Goal: Task Accomplishment & Management: Manage account settings

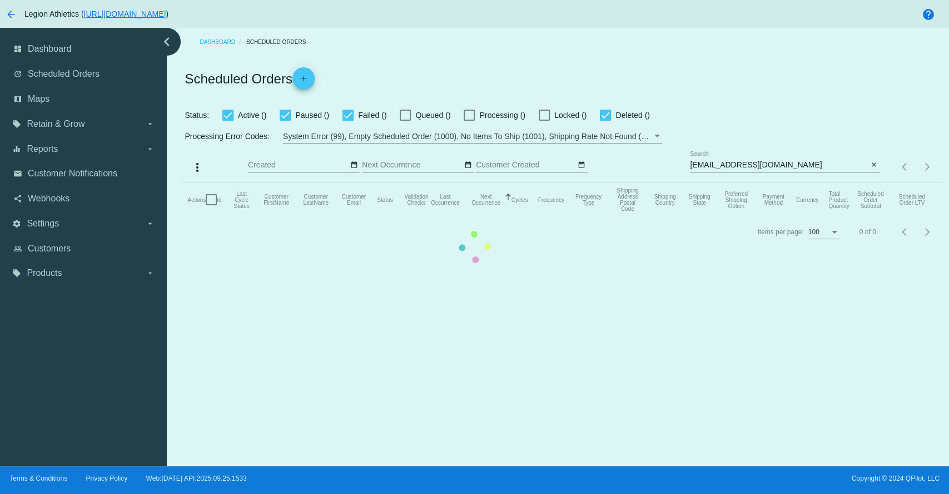
click at [726, 183] on mat-table "Actions Id Last Cycle Status Customer FirstName Customer LastName Customer Emai…" at bounding box center [562, 199] width 761 height 33
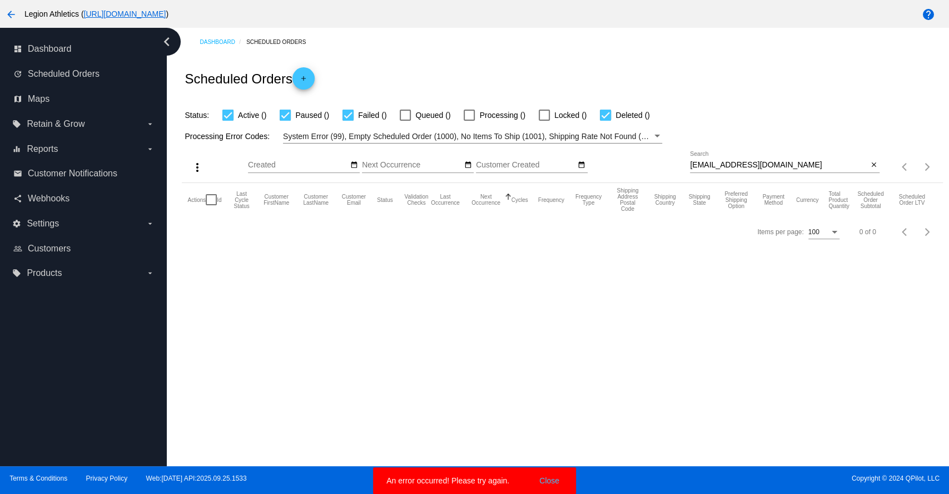
click at [734, 165] on input "[EMAIL_ADDRESS][DOMAIN_NAME]" at bounding box center [779, 165] width 178 height 9
click at [734, 164] on input "[EMAIL_ADDRESS][DOMAIN_NAME]" at bounding box center [779, 165] width 178 height 9
click at [734, 164] on input "alysa_griff@yahoo.com" at bounding box center [779, 165] width 178 height 9
paste input "josephfkerns@gmail"
type input "[EMAIL_ADDRESS][DOMAIN_NAME]"
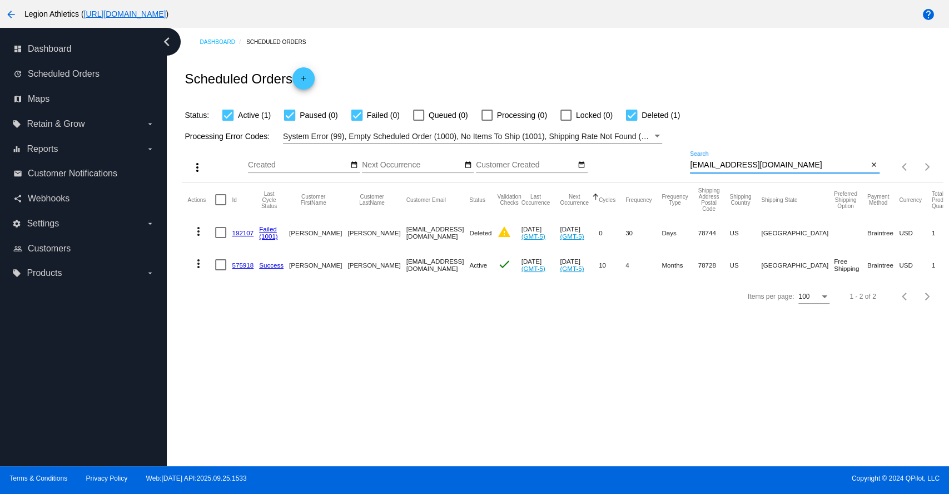
click at [240, 265] on link "575918" at bounding box center [243, 264] width 22 height 7
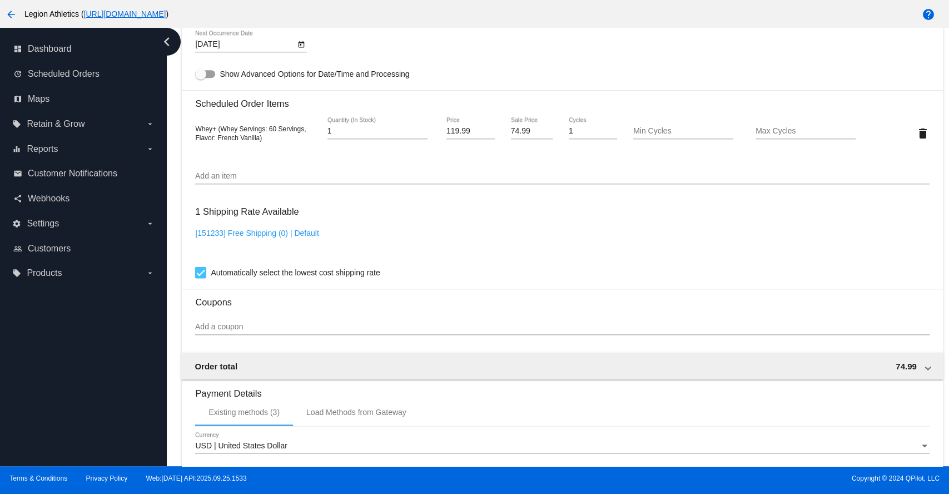
scroll to position [618, 0]
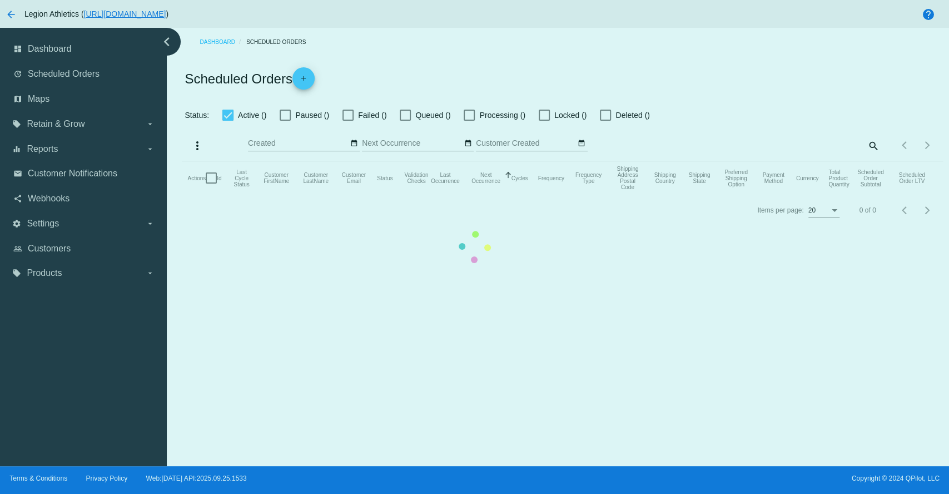
checkbox input "true"
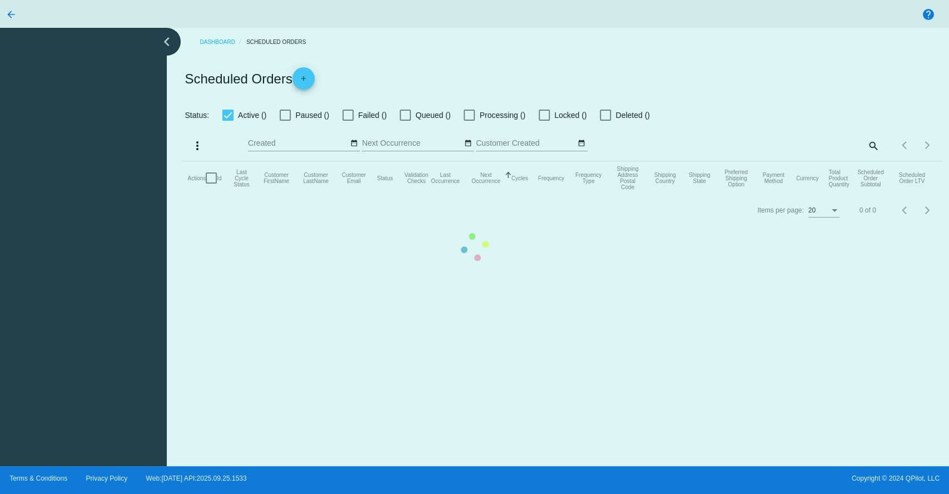
checkbox input "true"
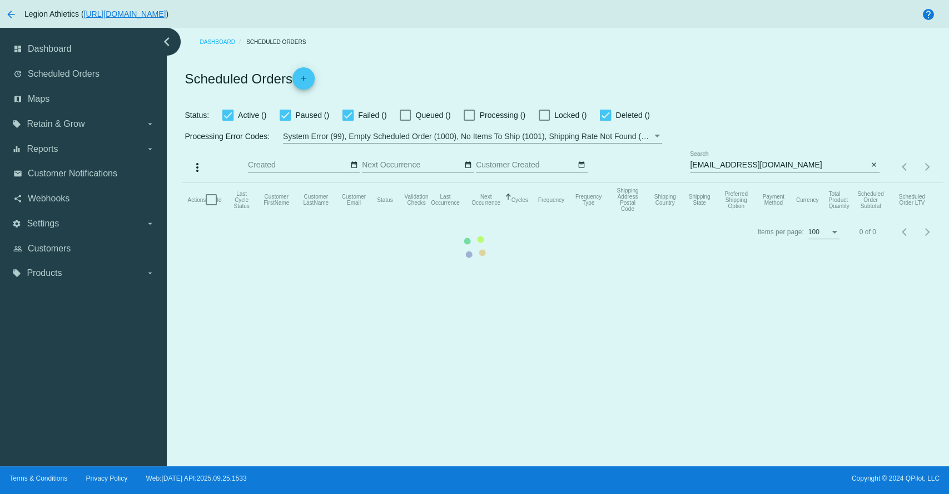
click at [539, 216] on mat-table "Actions Id Last Cycle Status Customer FirstName Customer LastName Customer Emai…" at bounding box center [562, 199] width 761 height 33
click at [507, 216] on mat-table "Actions Id Last Cycle Status Customer FirstName Customer LastName Customer Emai…" at bounding box center [562, 199] width 761 height 33
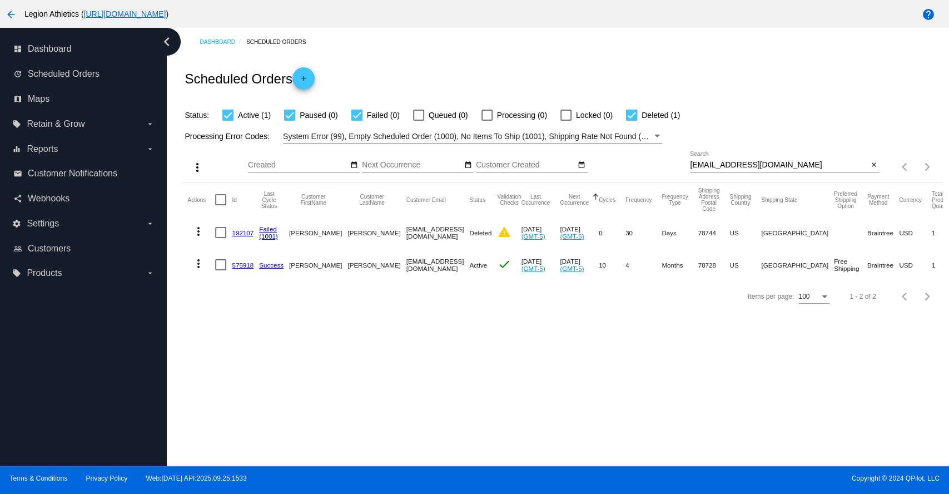
click at [239, 265] on link "575918" at bounding box center [243, 264] width 22 height 7
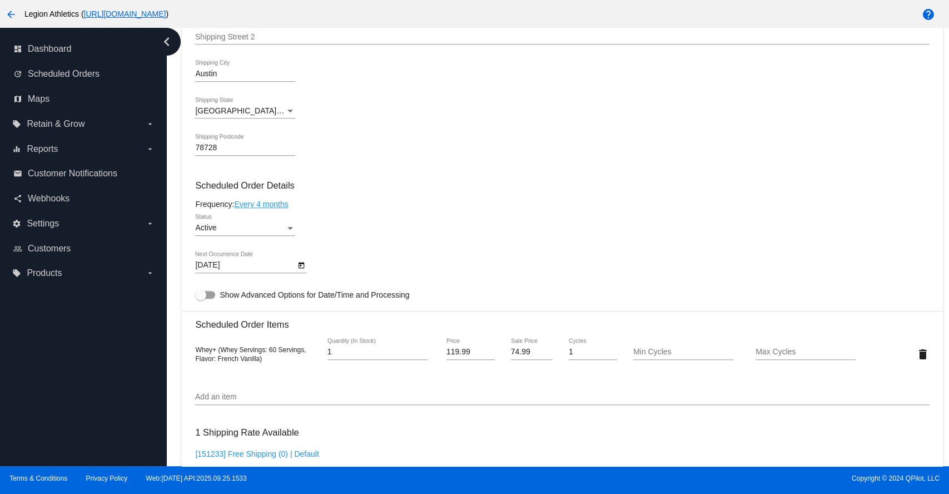
scroll to position [574, 0]
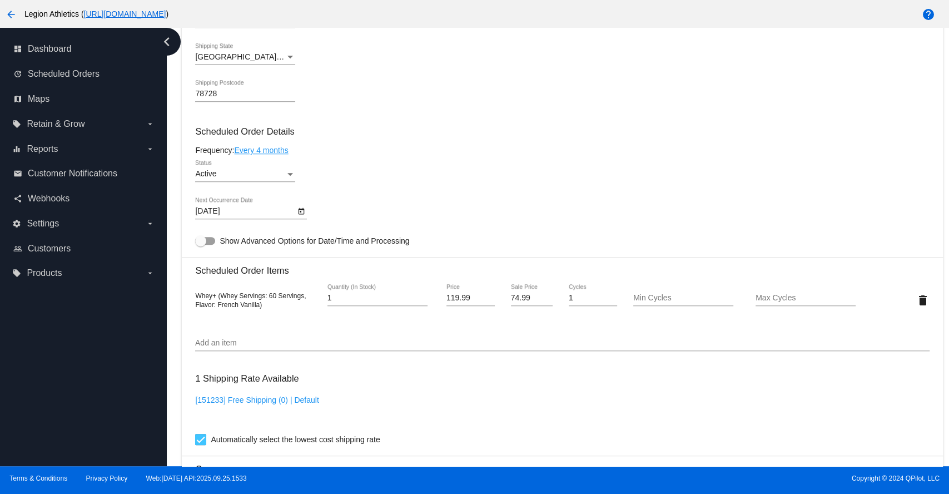
drag, startPoint x: 218, startPoint y: 309, endPoint x: 258, endPoint y: 310, distance: 40.1
click at [258, 309] on span "Whey+ (Whey Servings: 60 Servings, Flavor: French Vanilla)" at bounding box center [250, 300] width 111 height 17
copy span "French Vanilla"
click at [916, 239] on mat-card-content "Customer 778231: [PERSON_NAME] [EMAIL_ADDRESS][DOMAIN_NAME] Customer Shipping E…" at bounding box center [562, 255] width 734 height 1048
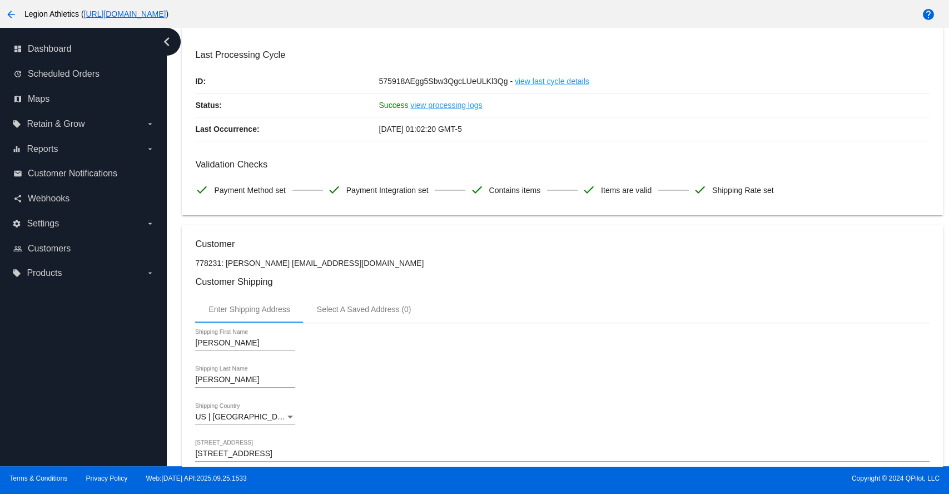
scroll to position [0, 0]
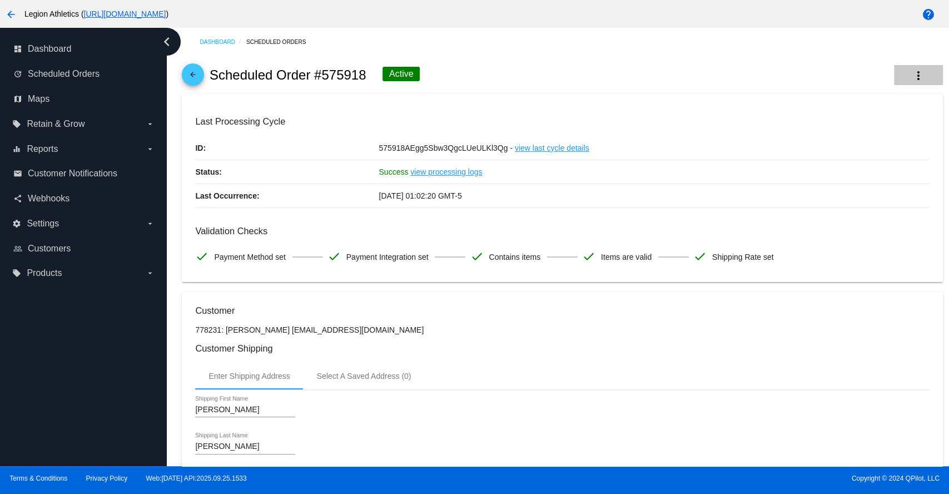
click at [912, 75] on mat-icon "more_vert" at bounding box center [918, 75] width 13 height 13
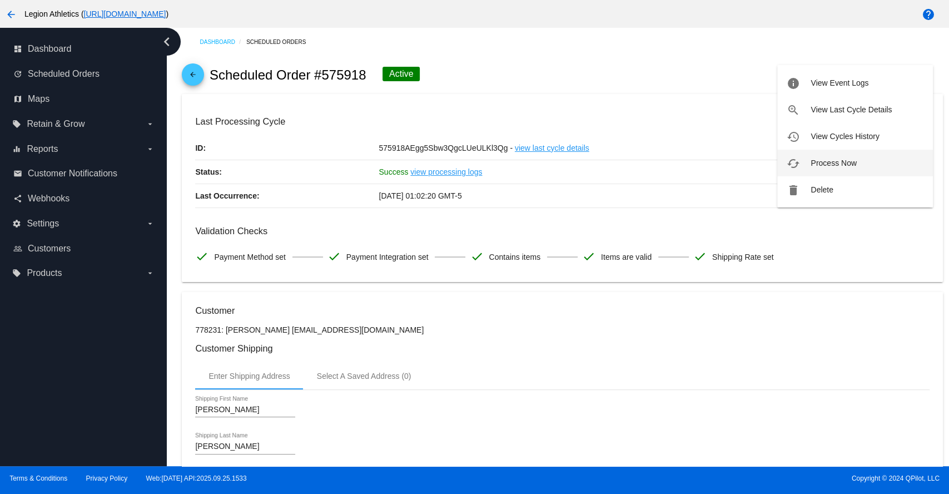
click at [835, 165] on span "Process Now" at bounding box center [834, 162] width 46 height 9
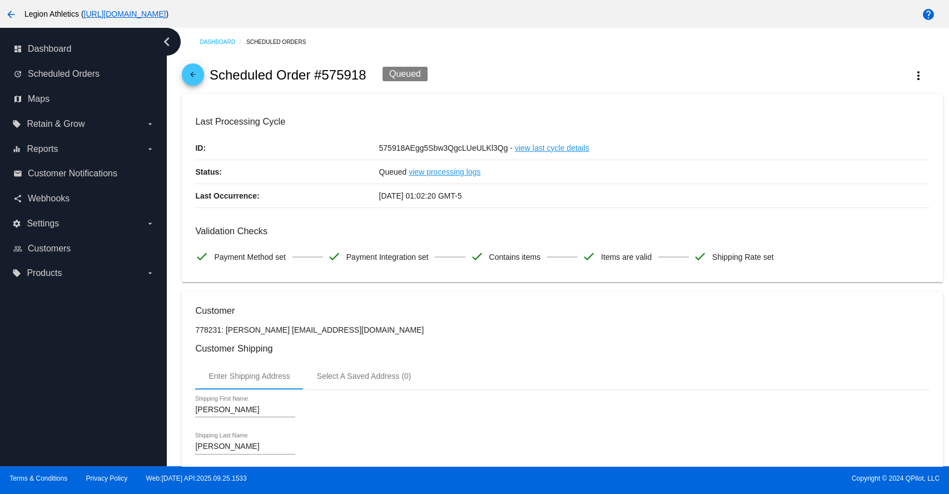
drag, startPoint x: 263, startPoint y: 328, endPoint x: 349, endPoint y: 333, distance: 86.3
click at [349, 333] on p "778231: [PERSON_NAME] [EMAIL_ADDRESS][DOMAIN_NAME]" at bounding box center [562, 329] width 734 height 9
copy p "[EMAIL_ADDRESS][DOMAIN_NAME]"
